Goal: Find specific page/section: Find specific page/section

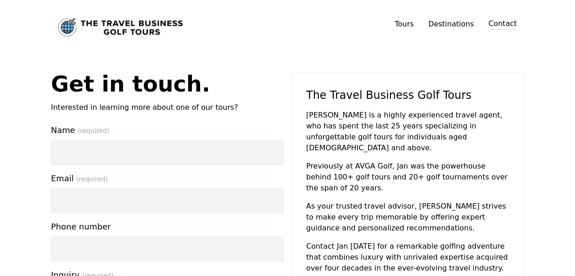
click at [119, 29] on img "Link to home page" at bounding box center [120, 27] width 125 height 18
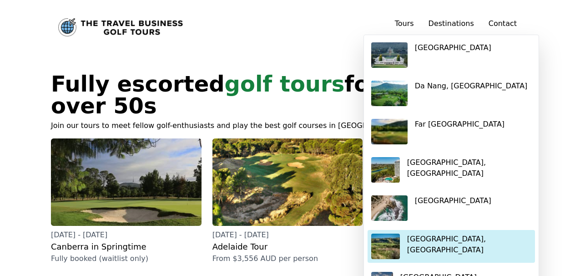
click at [457, 236] on p "[GEOGRAPHIC_DATA], [GEOGRAPHIC_DATA]" at bounding box center [469, 244] width 124 height 22
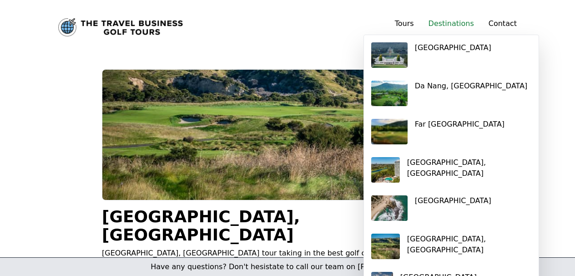
click at [445, 25] on link "Destinations" at bounding box center [451, 23] width 45 height 9
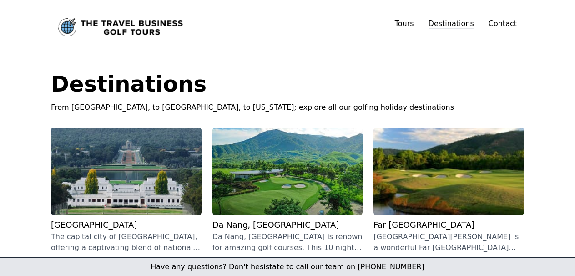
click at [150, 30] on img "Link to home page" at bounding box center [120, 27] width 125 height 18
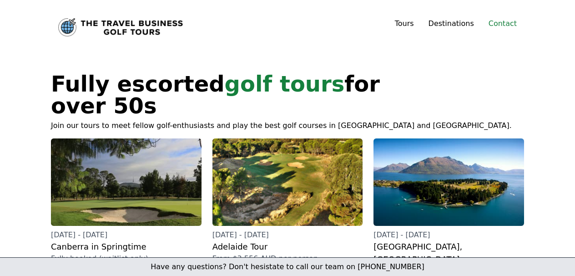
click at [502, 26] on link "Contact" at bounding box center [503, 23] width 28 height 11
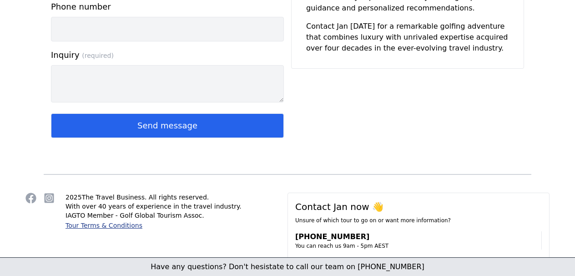
scroll to position [234, 0]
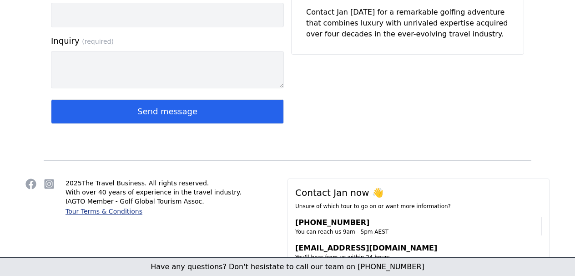
click at [124, 212] on link "Tour Terms & Conditions" at bounding box center [104, 210] width 77 height 7
